Goal: Obtain resource: Obtain resource

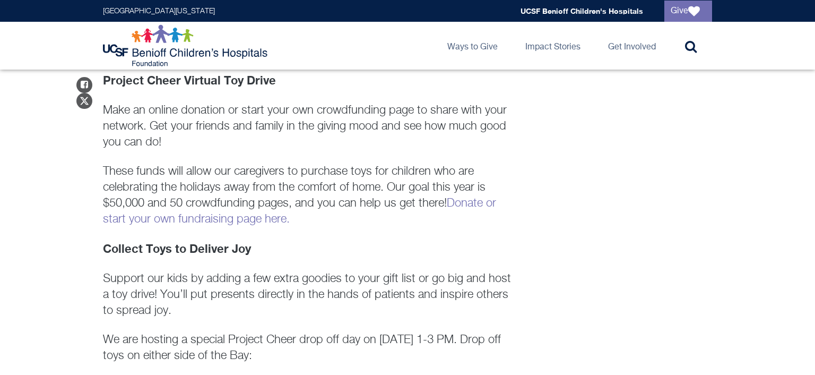
scroll to position [616, 0]
click at [218, 218] on link "Donate or start your own fundraising page here." at bounding box center [299, 212] width 393 height 28
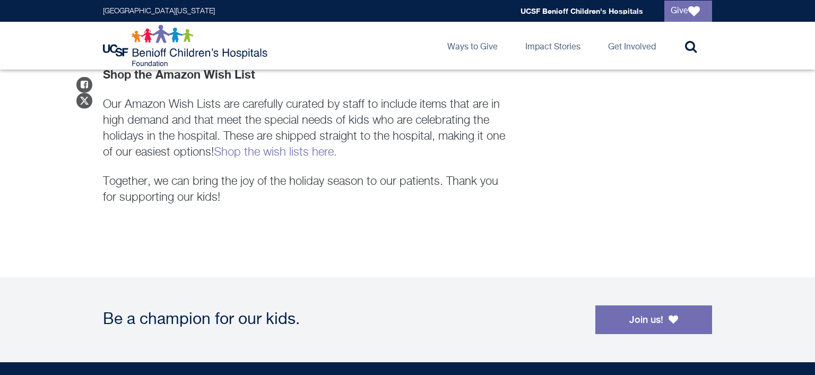
scroll to position [1064, 0]
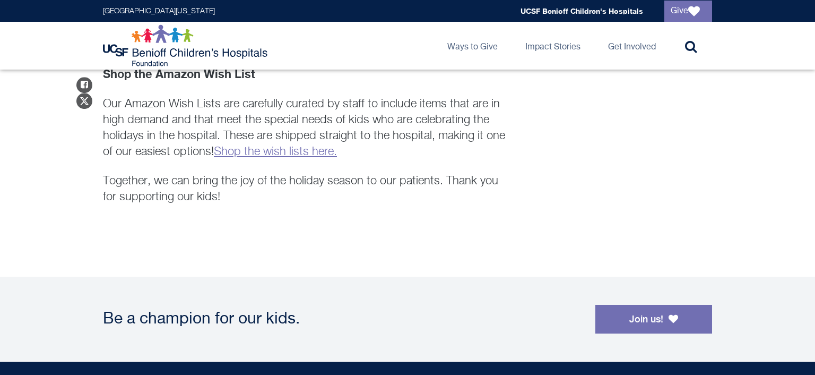
click at [267, 146] on link "Shop the wish lists here." at bounding box center [275, 152] width 123 height 12
click at [262, 146] on link "Shop the wish lists here." at bounding box center [275, 152] width 123 height 12
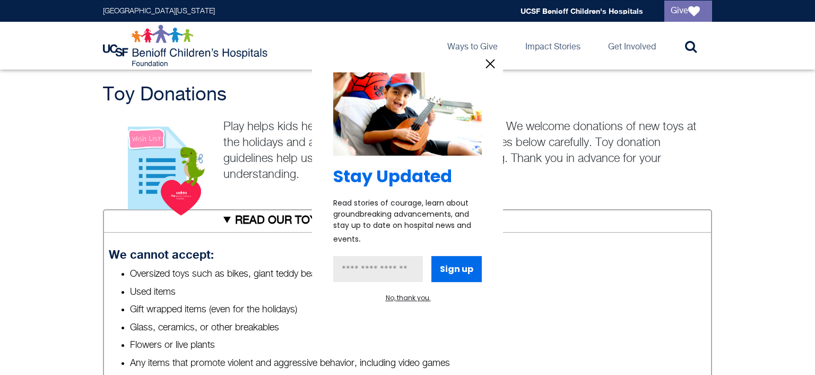
scroll to position [308, 0]
click at [493, 59] on icon "information" at bounding box center [491, 64] width 16 height 16
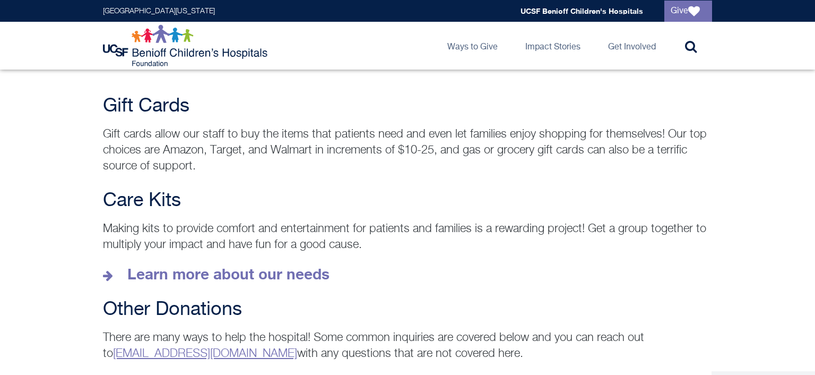
scroll to position [1429, 0]
click at [194, 265] on strong "Learn more about our needs" at bounding box center [228, 274] width 202 height 18
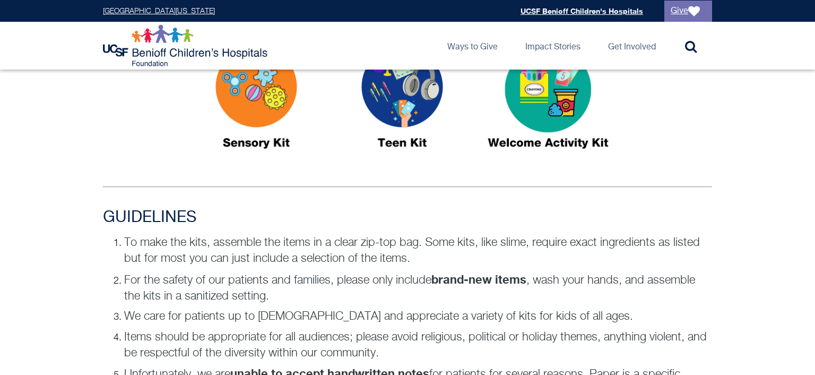
scroll to position [616, 0]
click at [398, 130] on img at bounding box center [402, 101] width 133 height 153
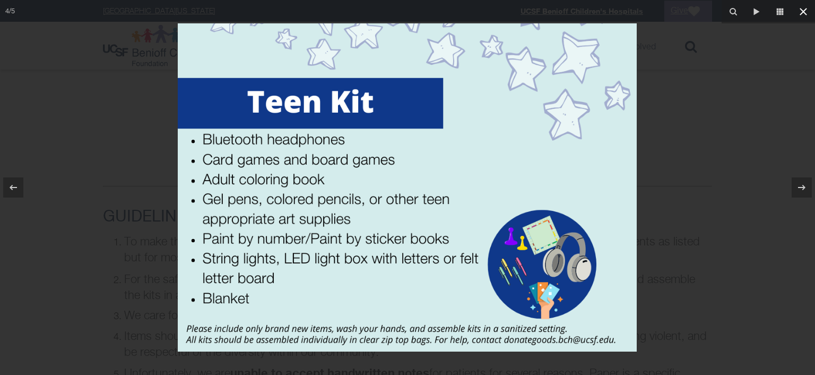
click at [806, 11] on icon at bounding box center [803, 11] width 13 height 13
